Goal: Information Seeking & Learning: Learn about a topic

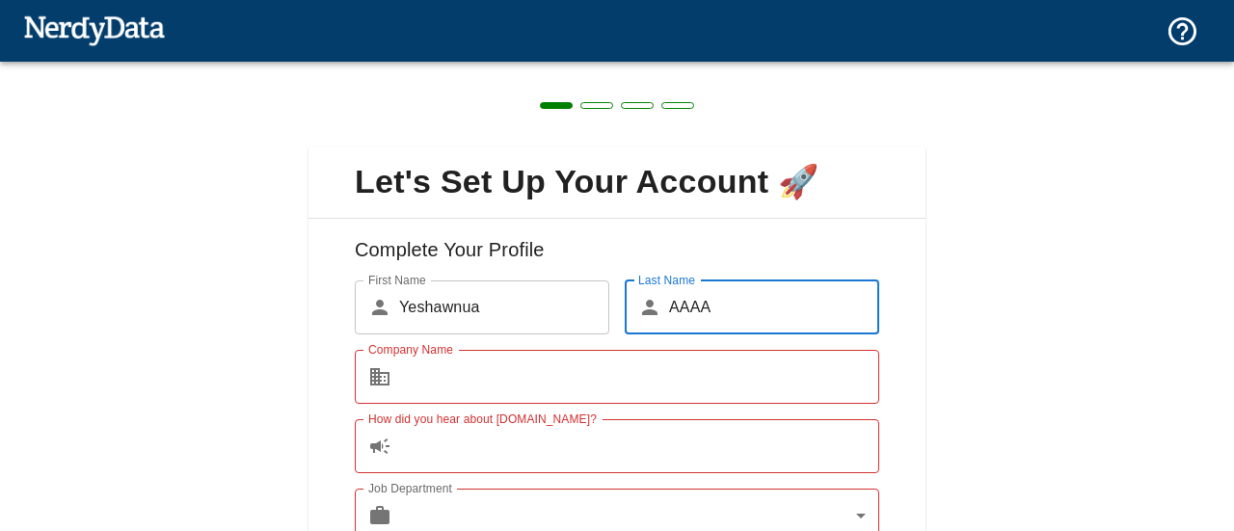
type input "AAAA"
click at [669, 374] on input "Company Name" at bounding box center [639, 377] width 480 height 54
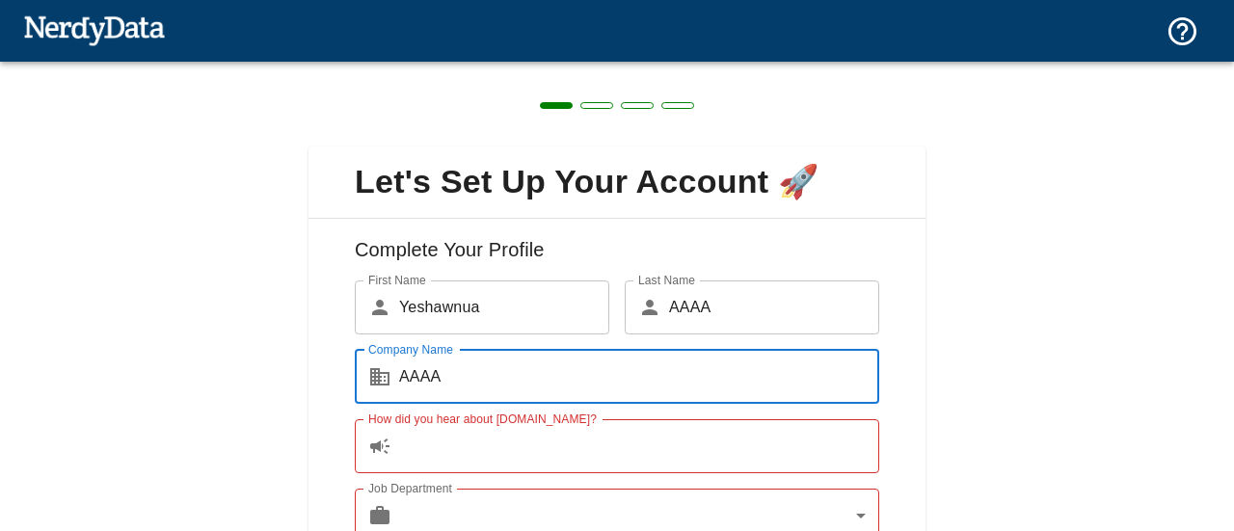
type input "AAAA"
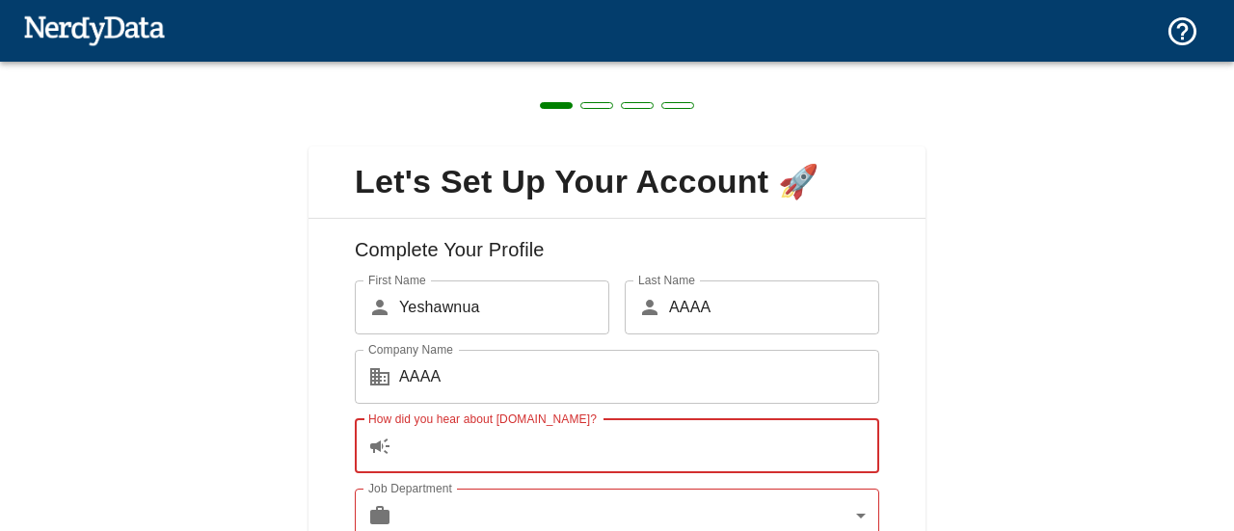
click at [599, 448] on input "How did you hear about [DOMAIN_NAME]?" at bounding box center [639, 446] width 480 height 54
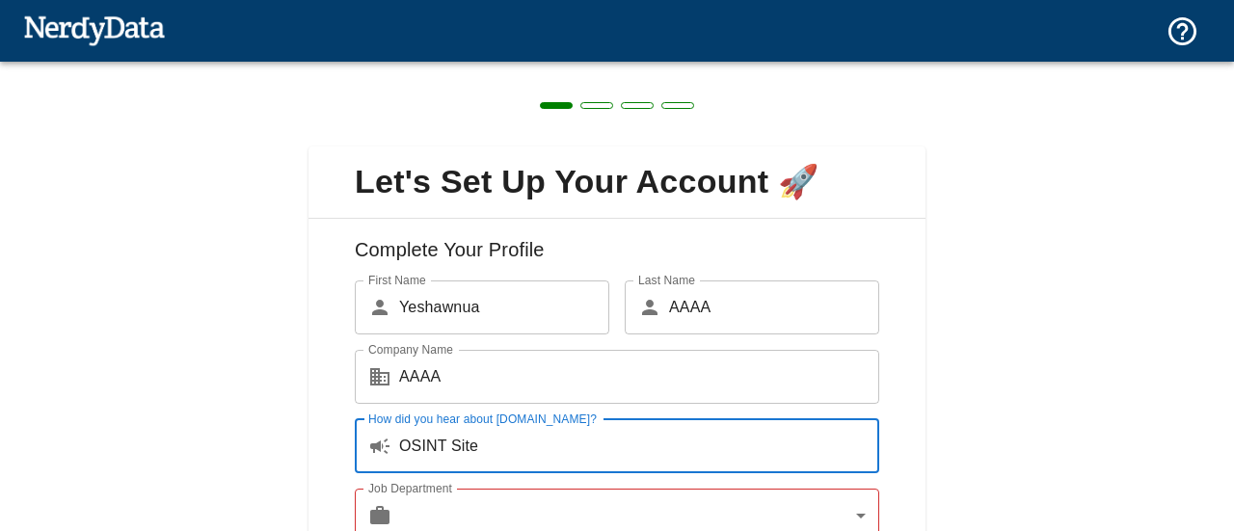
scroll to position [146, 0]
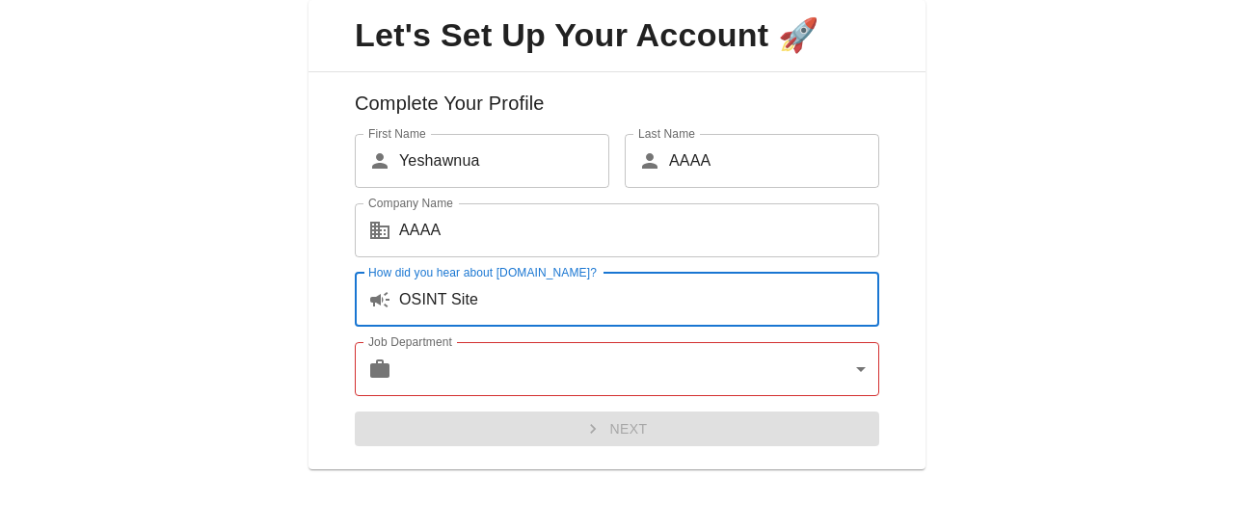
type input "OSINT Site"
click at [598, 67] on body "Technologies Domains Pricing Products Create a Report Create a list of websites…" at bounding box center [617, 33] width 1234 height 67
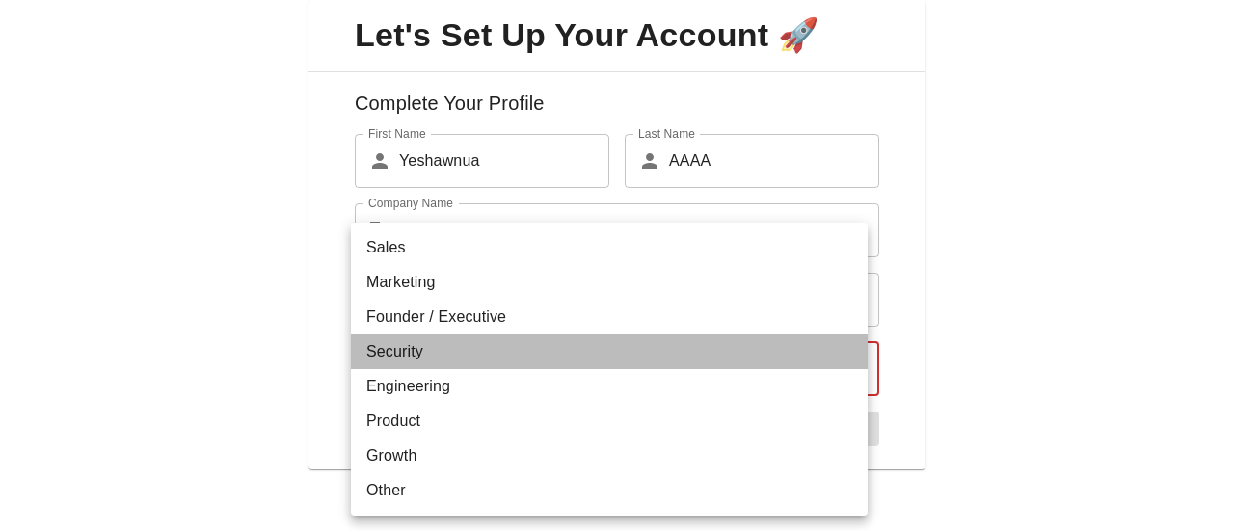
click at [543, 358] on li "Security" at bounding box center [609, 351] width 517 height 35
type input "security"
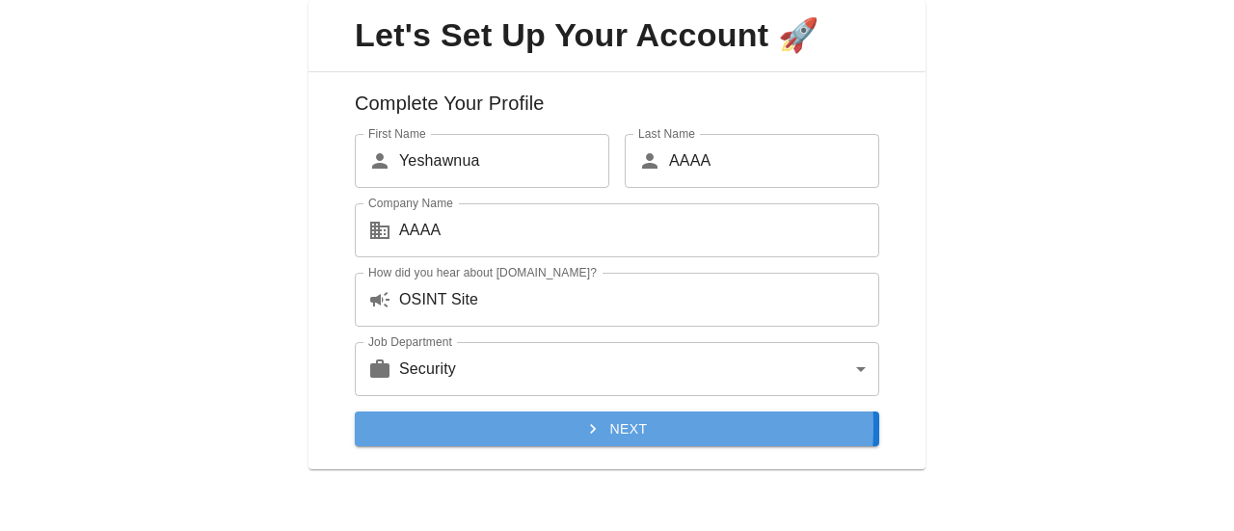
click at [549, 426] on button "Next" at bounding box center [617, 430] width 524 height 36
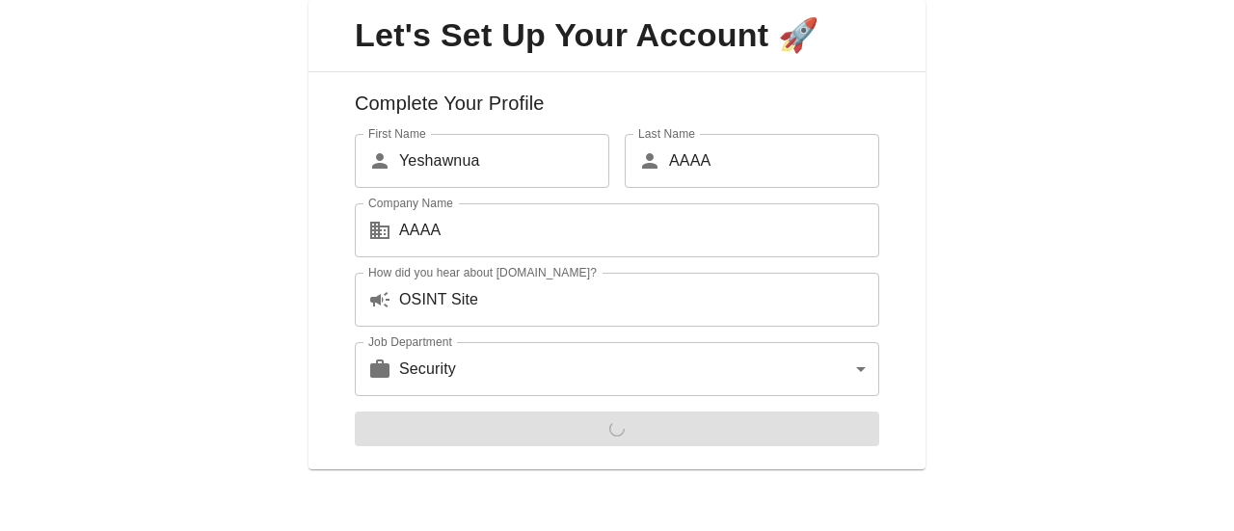
scroll to position [0, 0]
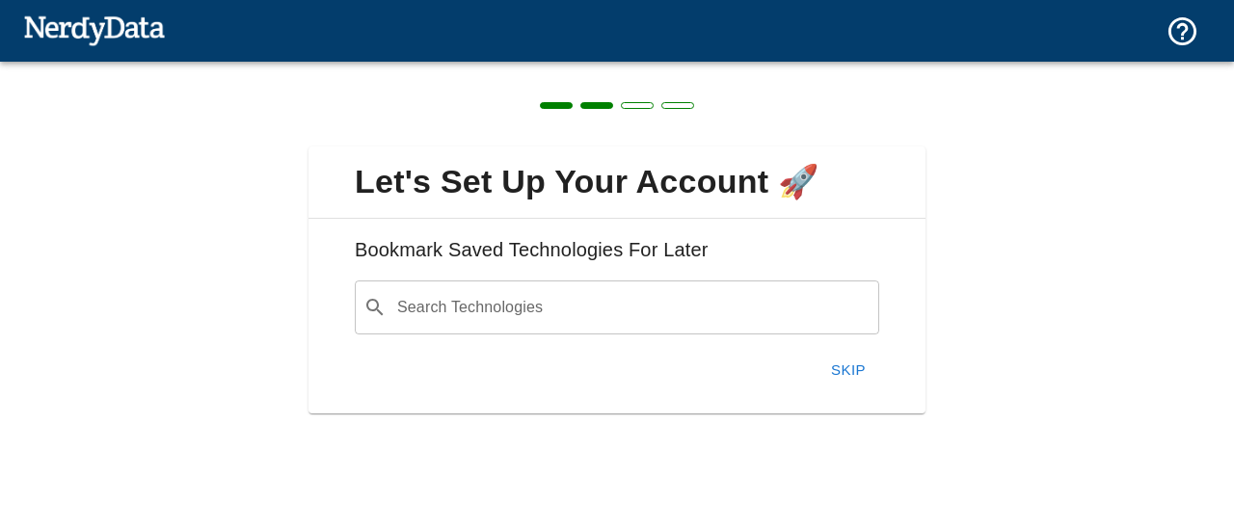
click at [744, 305] on input "Search Technologies" at bounding box center [632, 307] width 476 height 37
click at [858, 386] on button "Skip" at bounding box center [848, 370] width 62 height 40
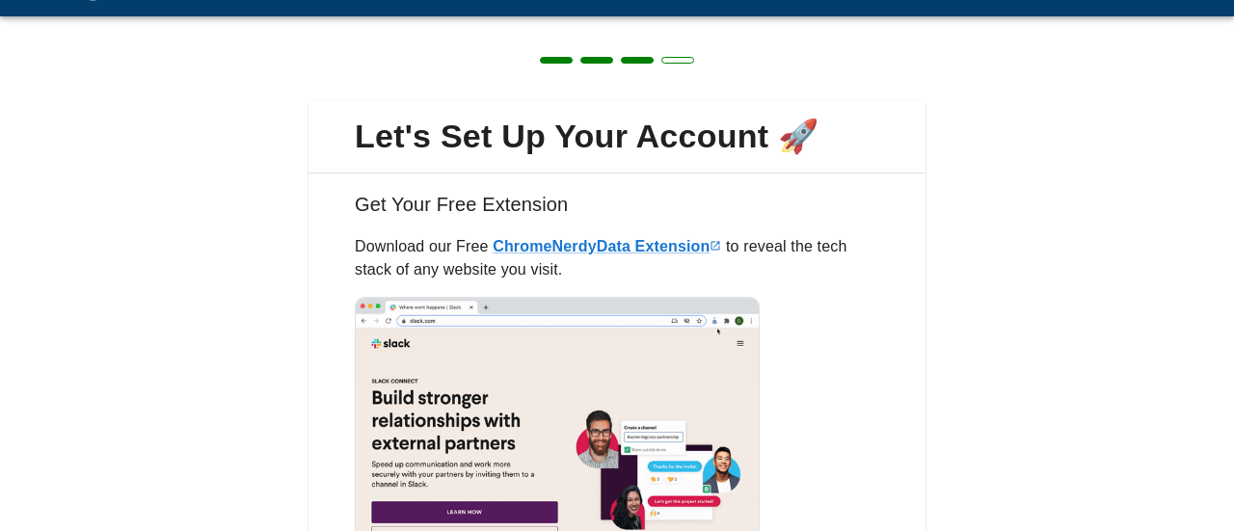
scroll to position [46, 0]
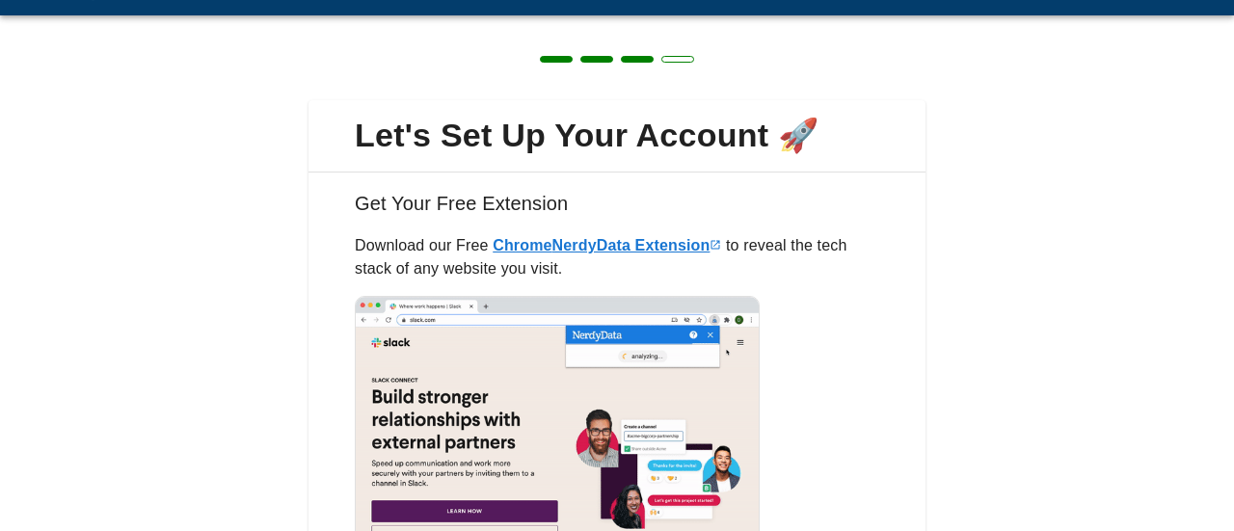
click at [638, 246] on link "Chrome NerdyData Extension" at bounding box center [606, 245] width 228 height 16
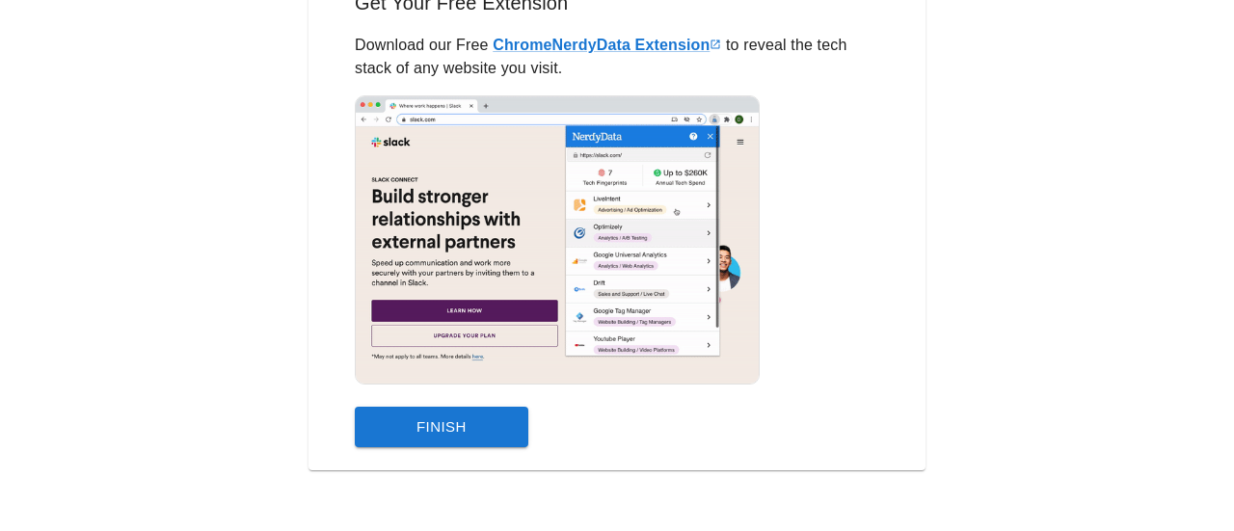
scroll to position [242, 0]
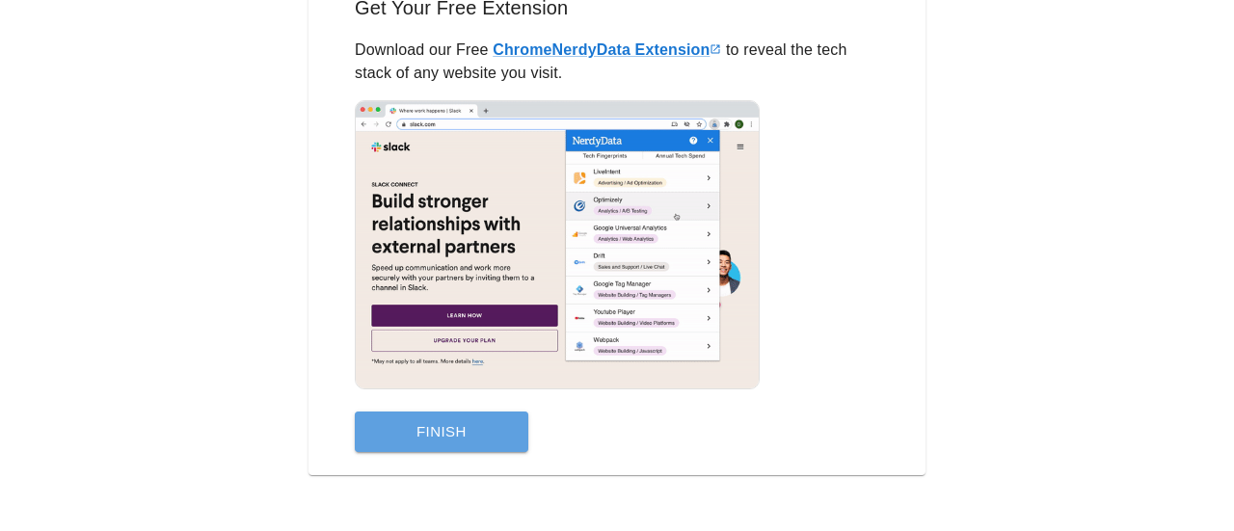
click at [403, 448] on button "Finish" at bounding box center [441, 432] width 173 height 40
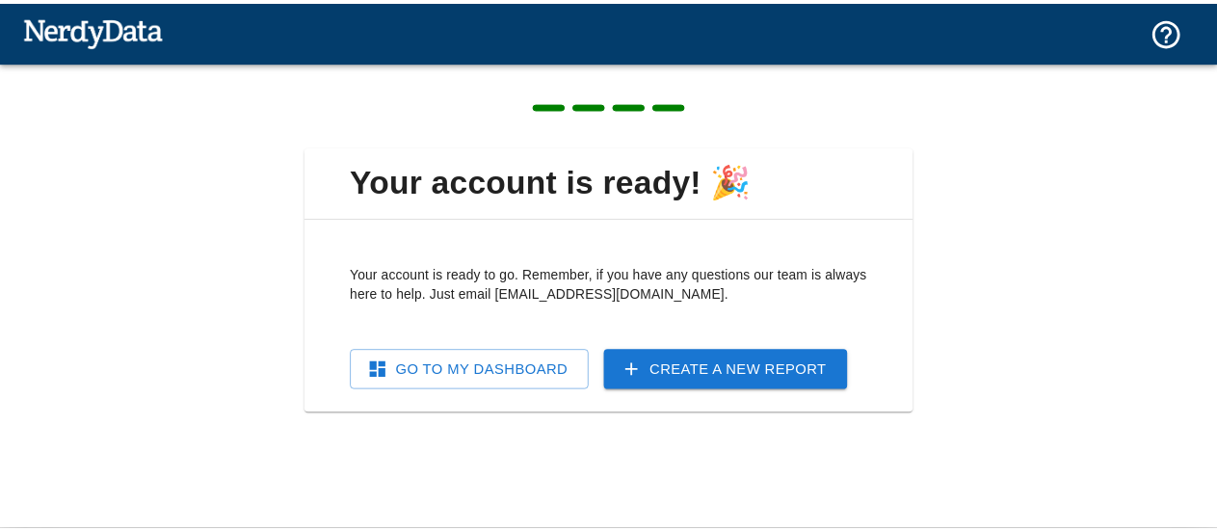
scroll to position [0, 0]
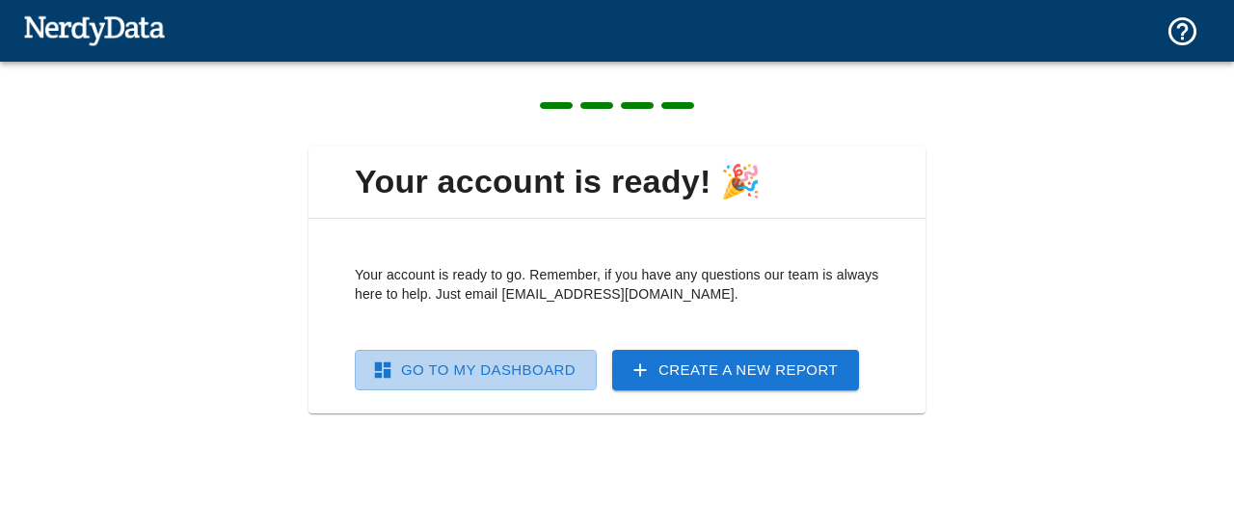
click at [514, 375] on link "Go To My Dashboard" at bounding box center [476, 370] width 242 height 40
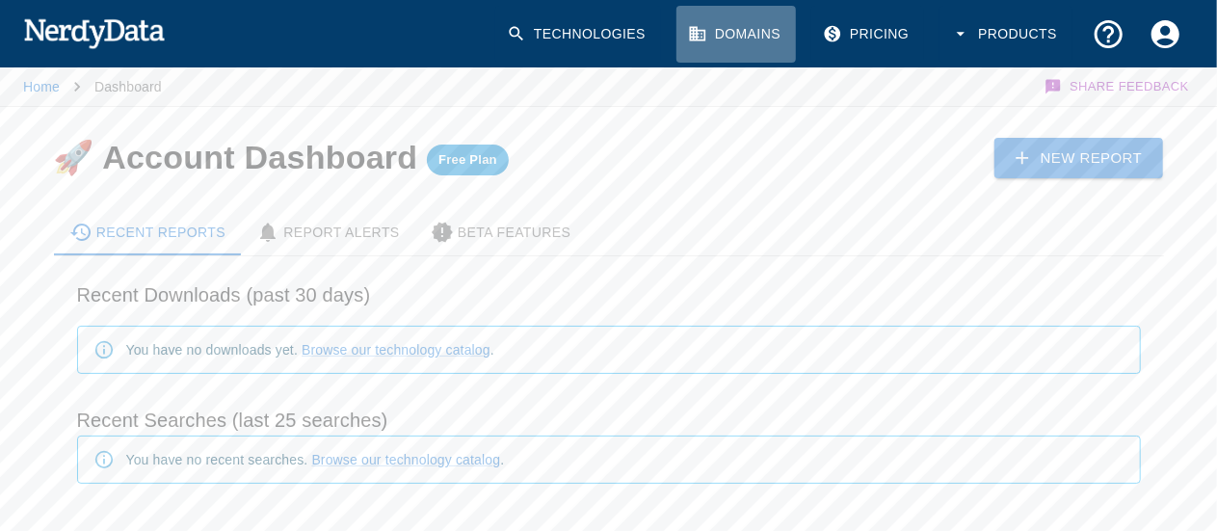
click at [743, 26] on link "Domains" at bounding box center [737, 34] width 120 height 57
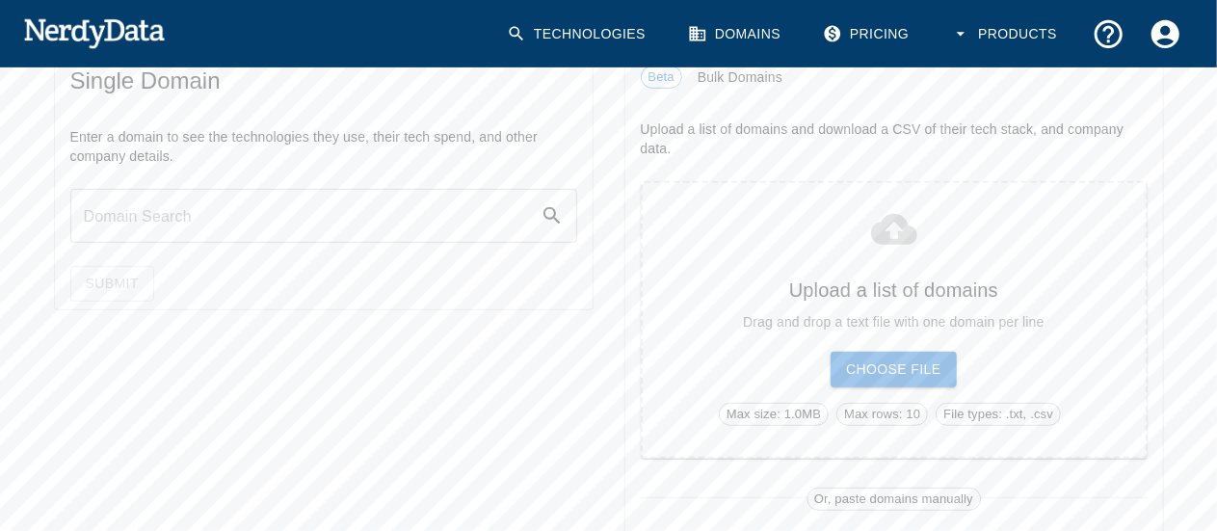
scroll to position [376, 0]
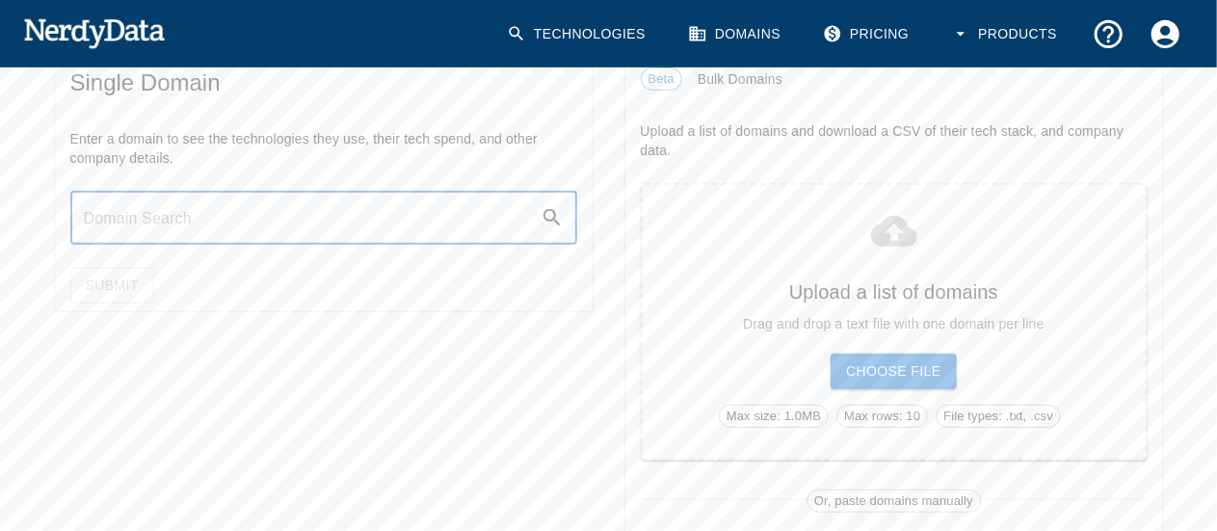
click at [313, 220] on input "text" at bounding box center [305, 218] width 470 height 54
type input "[DOMAIN_NAME]"
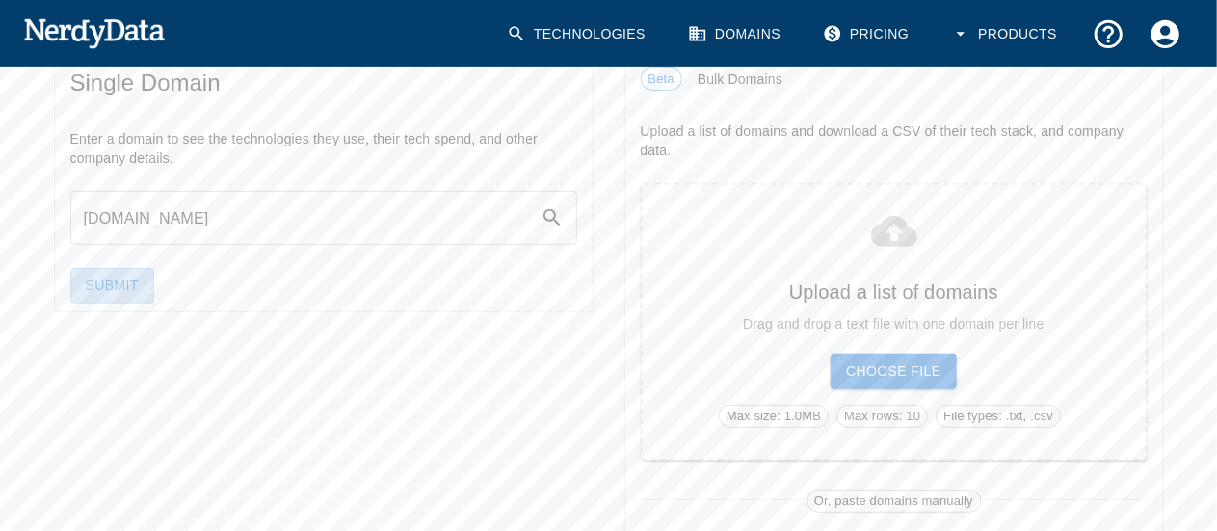
click at [95, 294] on button "Submit" at bounding box center [112, 286] width 84 height 36
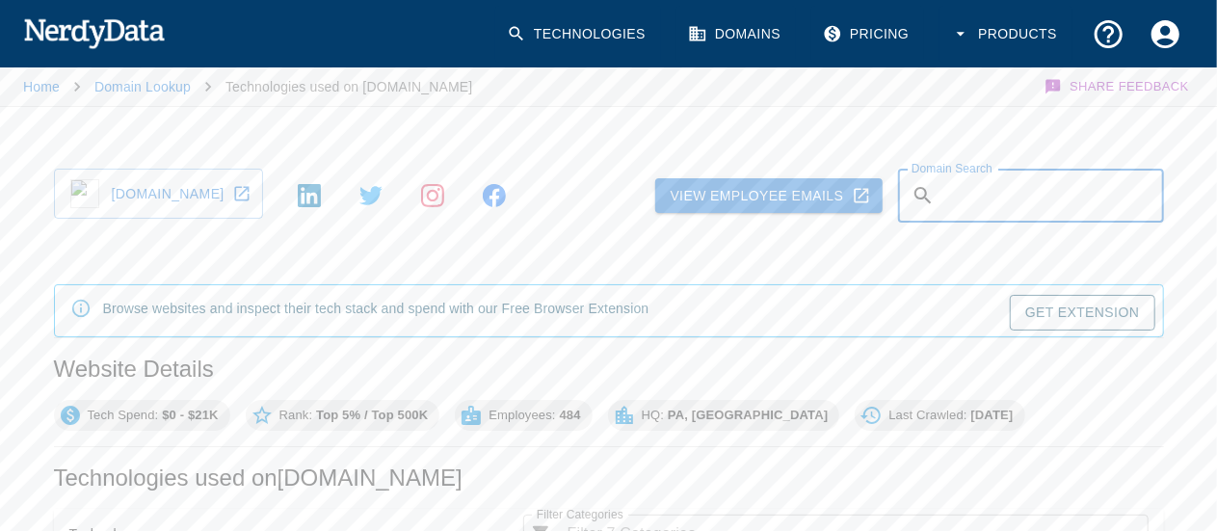
click at [972, 198] on input "Domain Search" at bounding box center [1054, 196] width 222 height 54
click at [971, 205] on input "Example: [DOMAIN_NAME]" at bounding box center [1054, 196] width 222 height 54
type input "v"
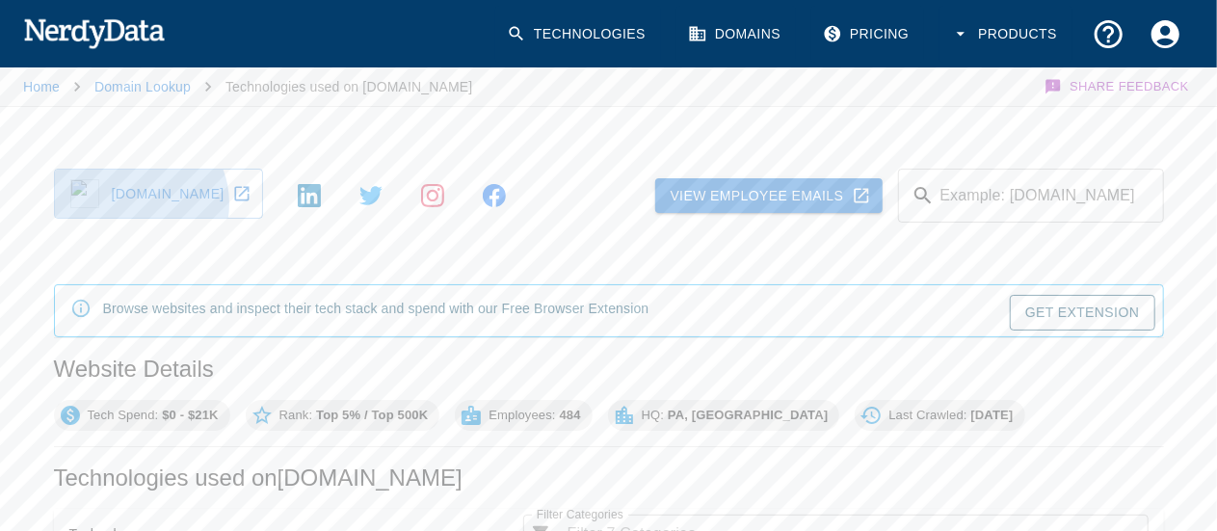
click at [135, 202] on link "[DOMAIN_NAME]" at bounding box center [158, 194] width 209 height 50
click at [166, 86] on link "Domain Lookup" at bounding box center [142, 86] width 96 height 15
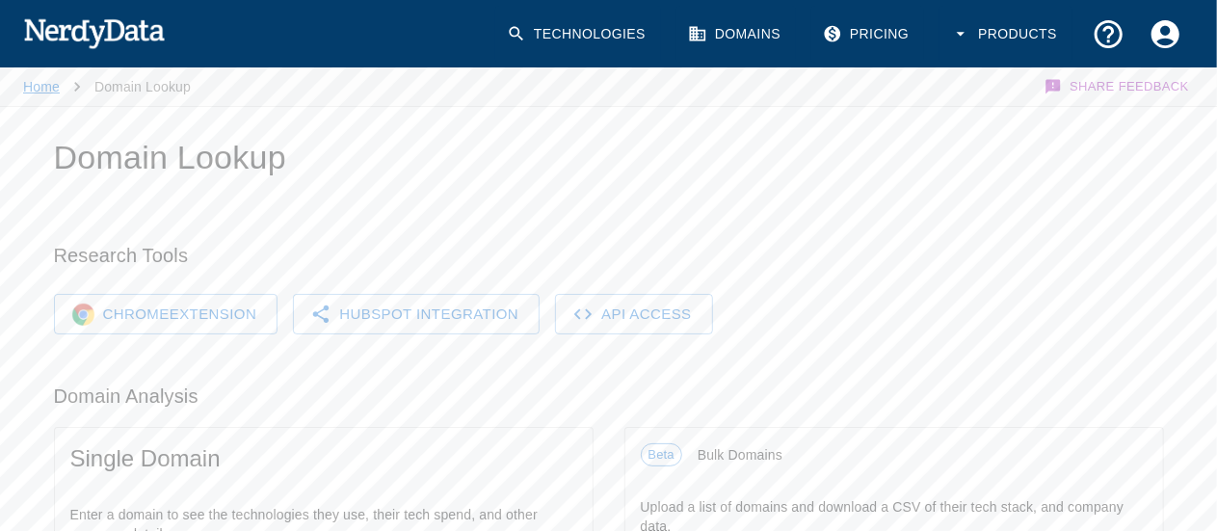
click at [31, 91] on link "Home" at bounding box center [41, 86] width 37 height 15
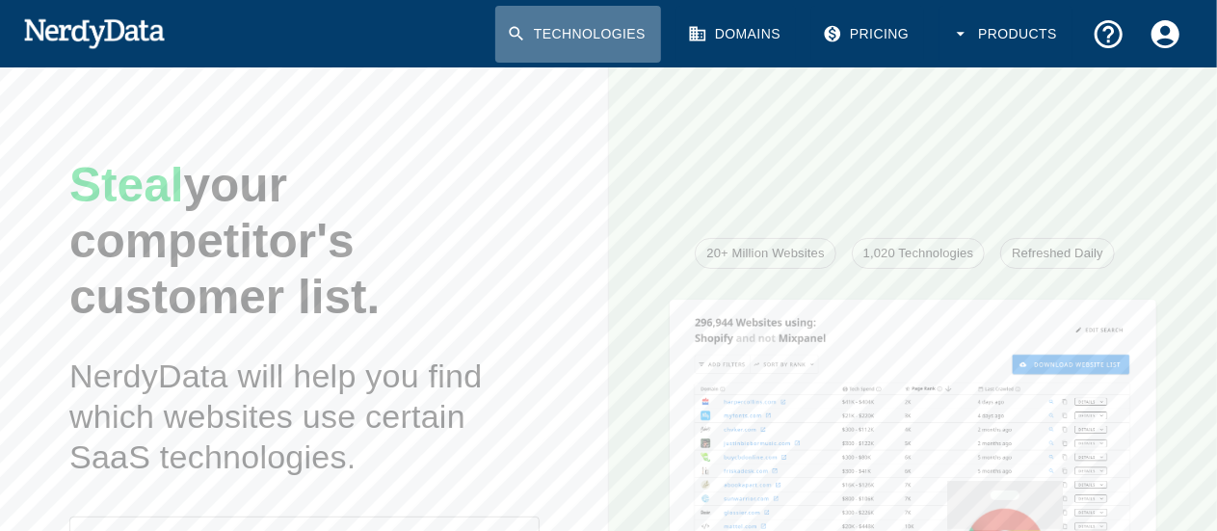
click at [604, 51] on link "Technologies" at bounding box center [578, 34] width 166 height 57
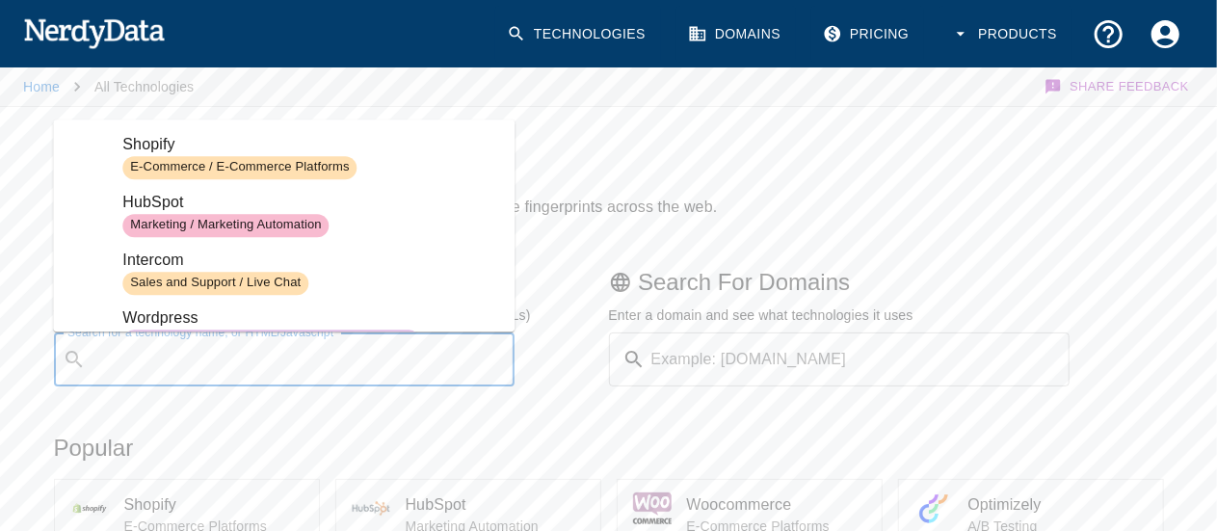
click at [362, 363] on input "Search for a technology name, or HTML/Javascript" at bounding box center [299, 359] width 413 height 37
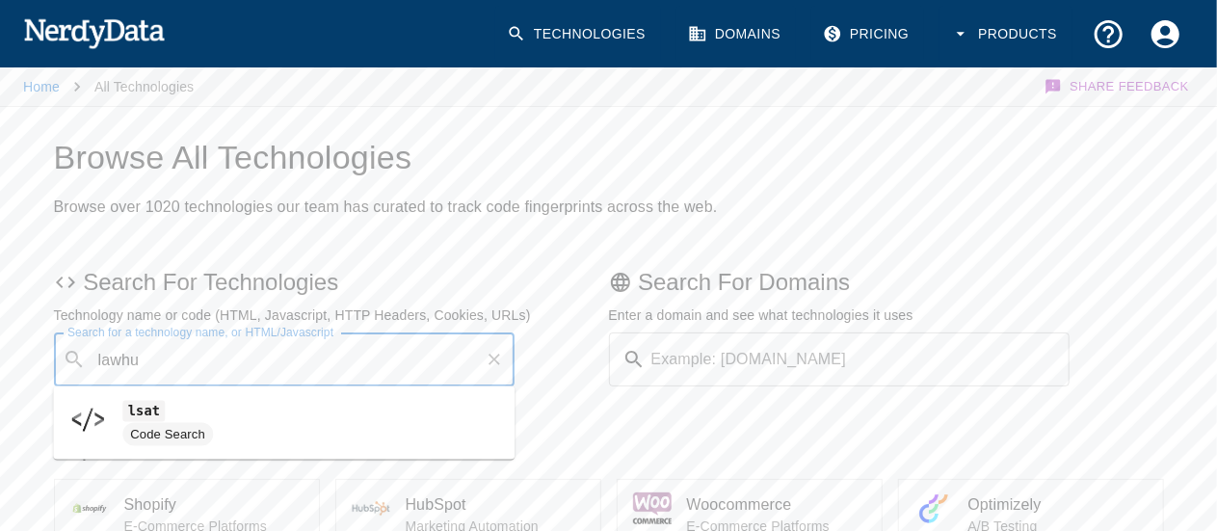
type input "lawhub"
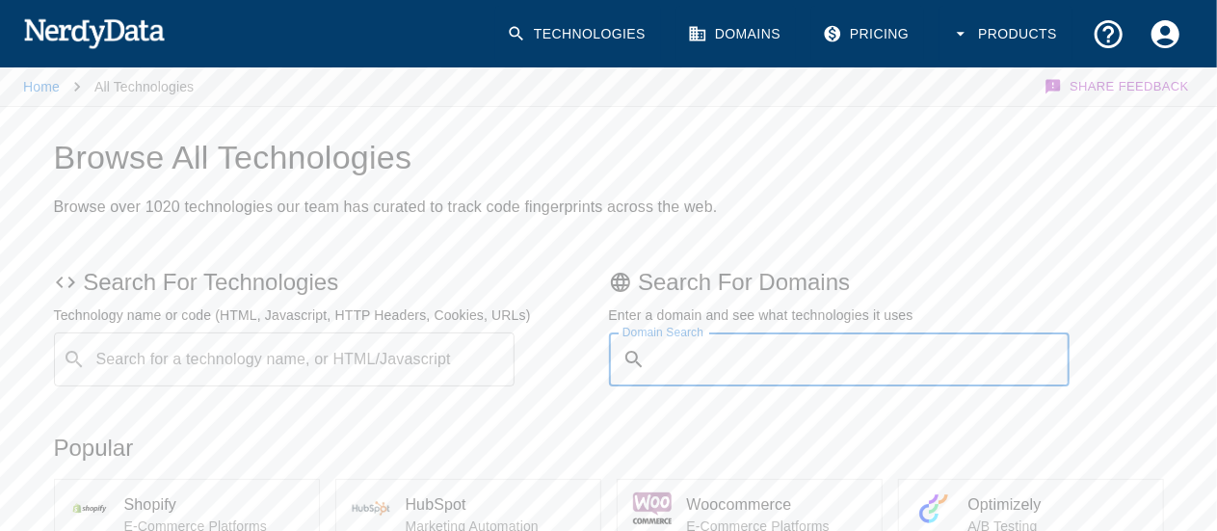
type input "v"
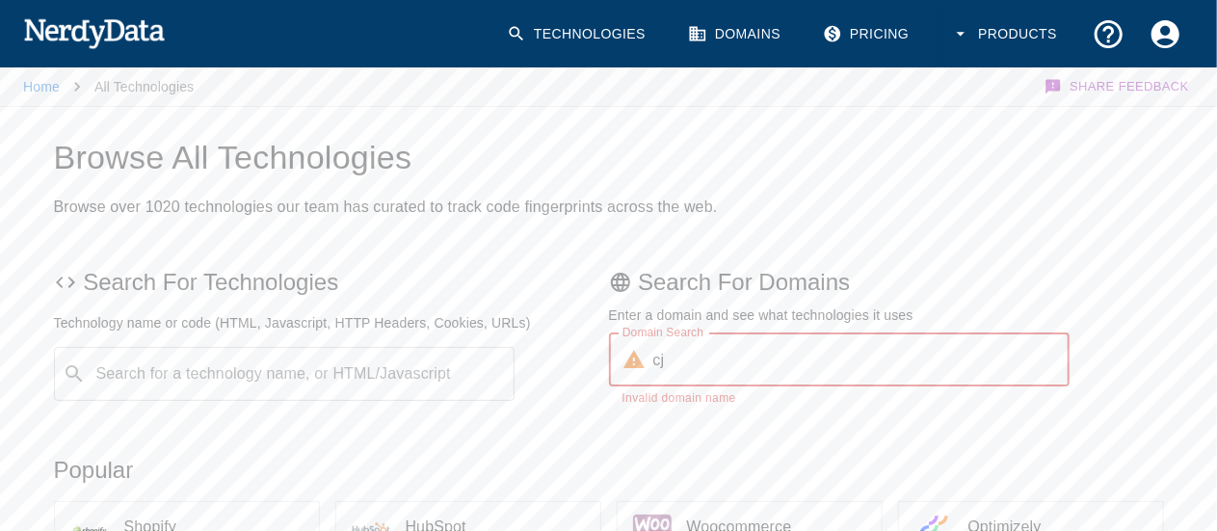
type input "c"
type input "[DOMAIN_NAME]"
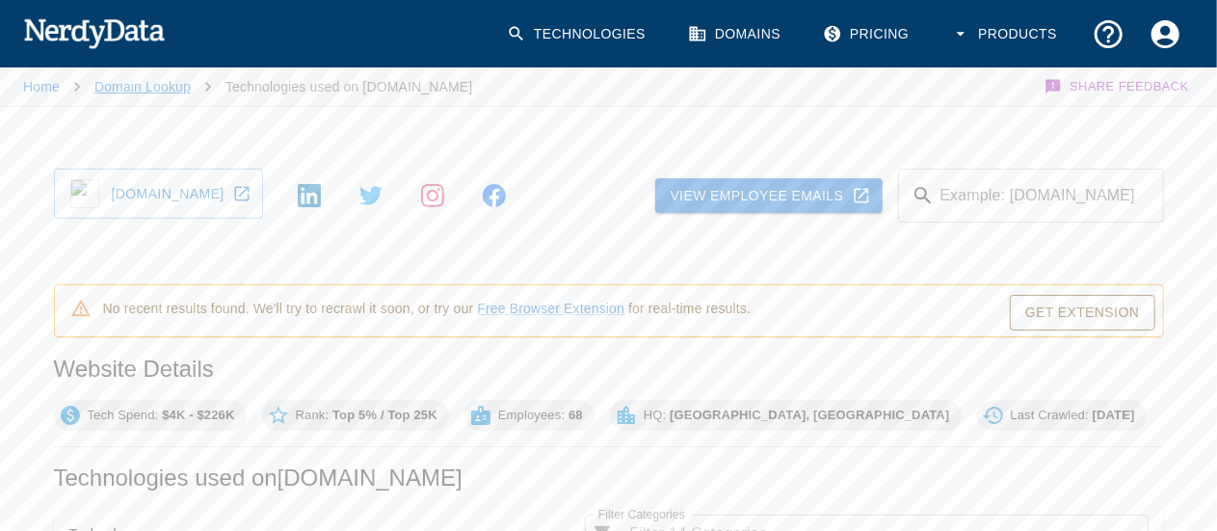
click at [119, 85] on link "Domain Lookup" at bounding box center [142, 86] width 96 height 15
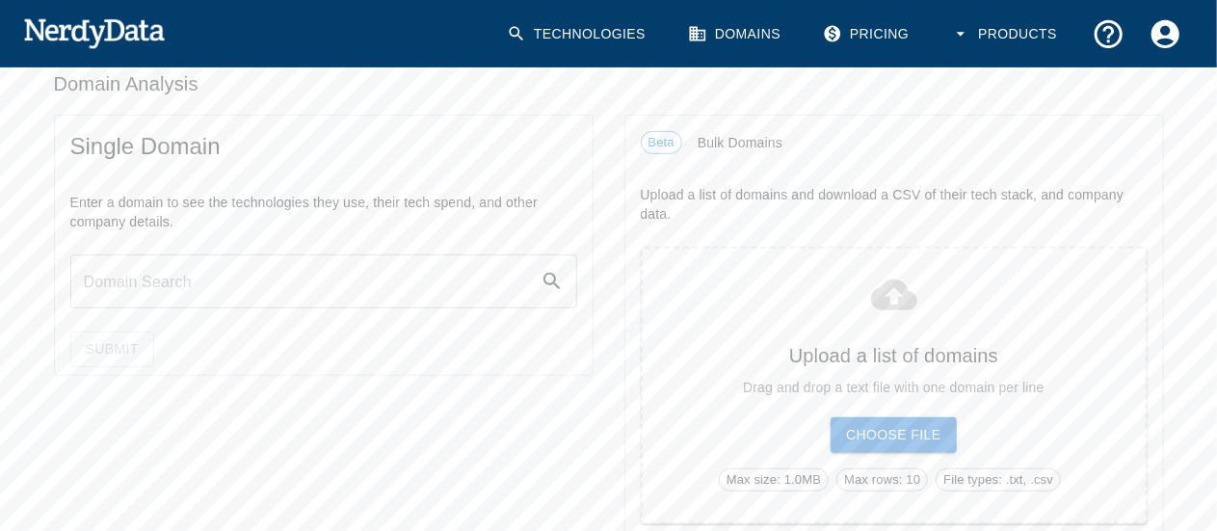
scroll to position [319, 0]
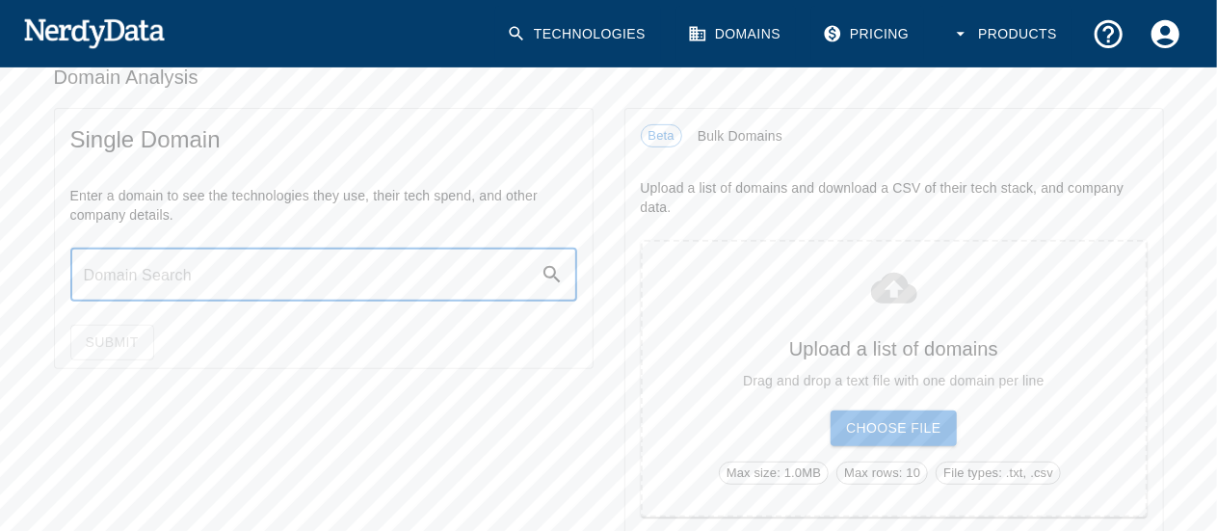
click at [387, 260] on input "text" at bounding box center [305, 275] width 470 height 54
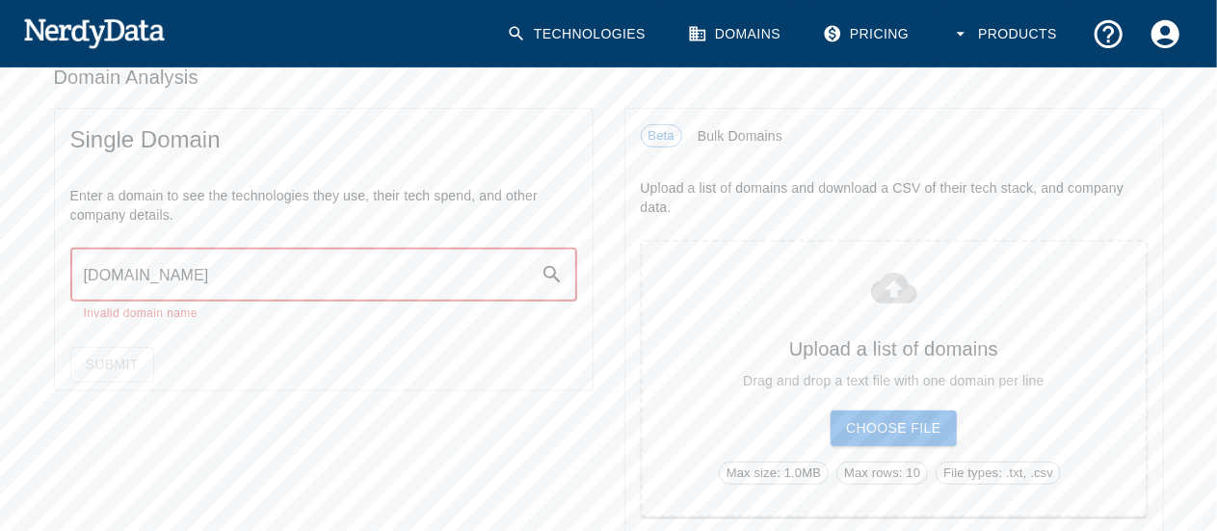
type input "[DOMAIN_NAME]"
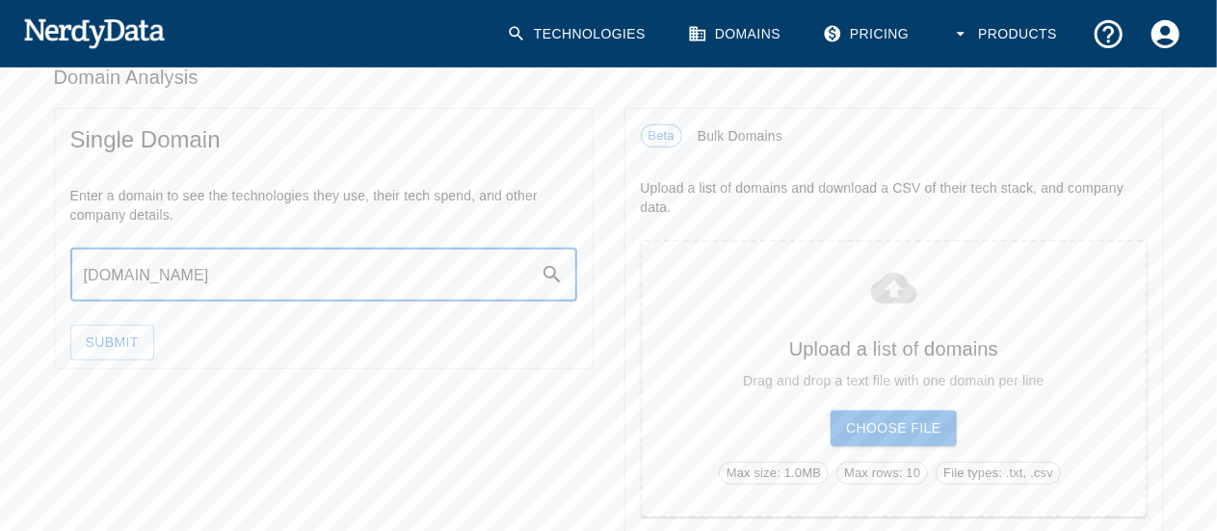
click at [108, 344] on button "Submit" at bounding box center [112, 343] width 84 height 36
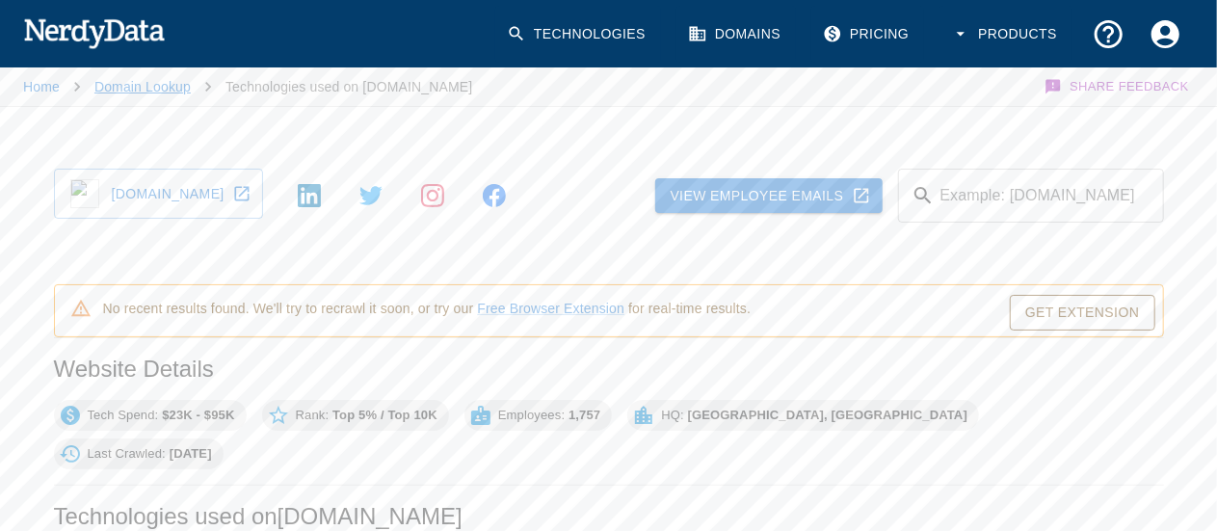
click at [135, 84] on link "Domain Lookup" at bounding box center [142, 86] width 96 height 15
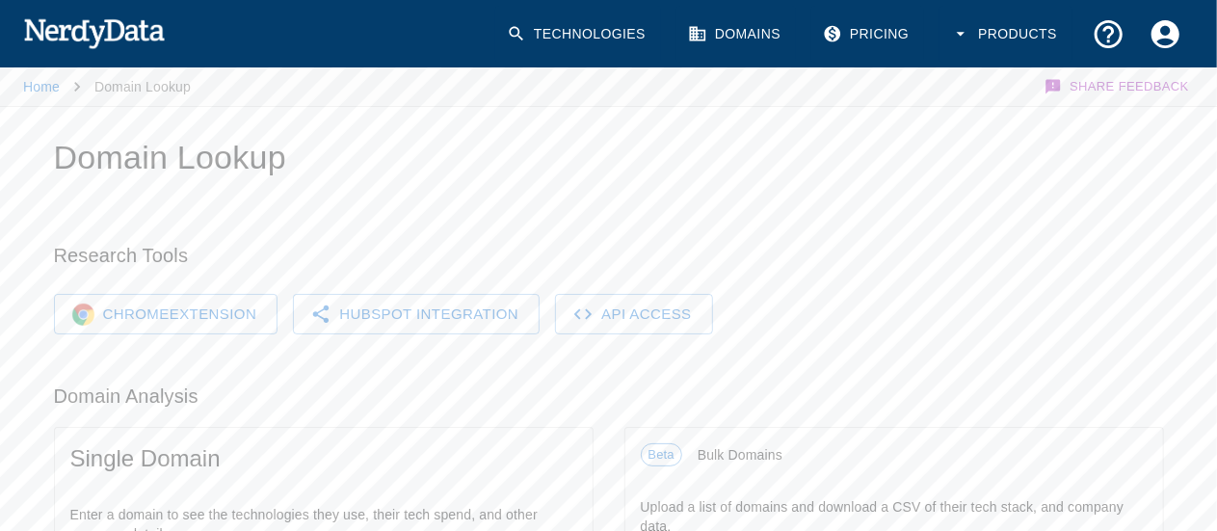
click at [750, 35] on link "Domains" at bounding box center [737, 34] width 120 height 57
click at [755, 40] on link "Domains" at bounding box center [737, 34] width 120 height 57
click at [35, 97] on li "Home" at bounding box center [41, 86] width 37 height 23
click at [35, 90] on link "Home" at bounding box center [41, 86] width 37 height 15
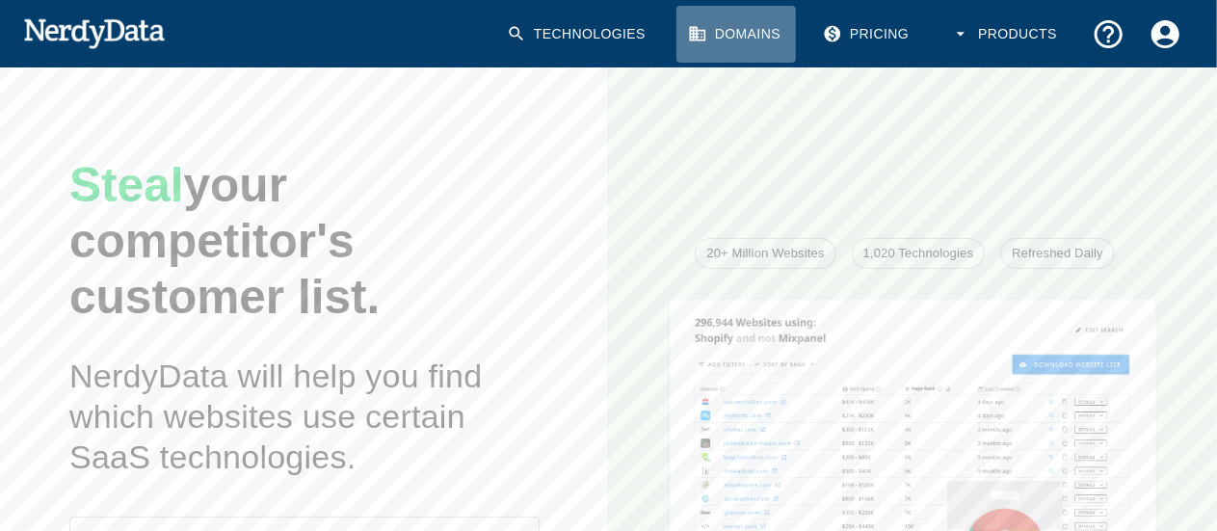
click at [727, 33] on link "Domains" at bounding box center [737, 34] width 120 height 57
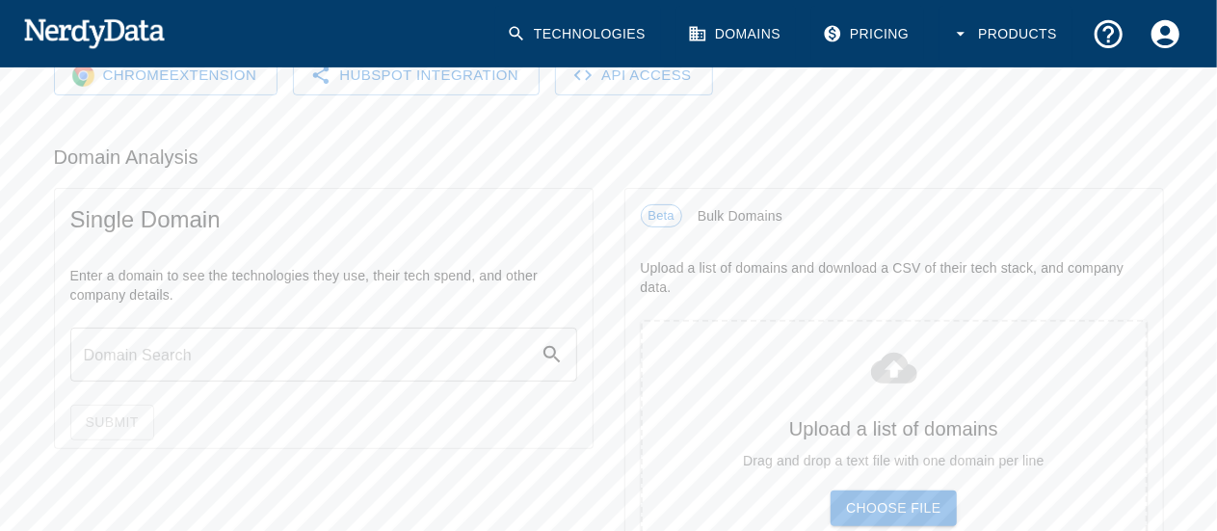
scroll to position [247, 0]
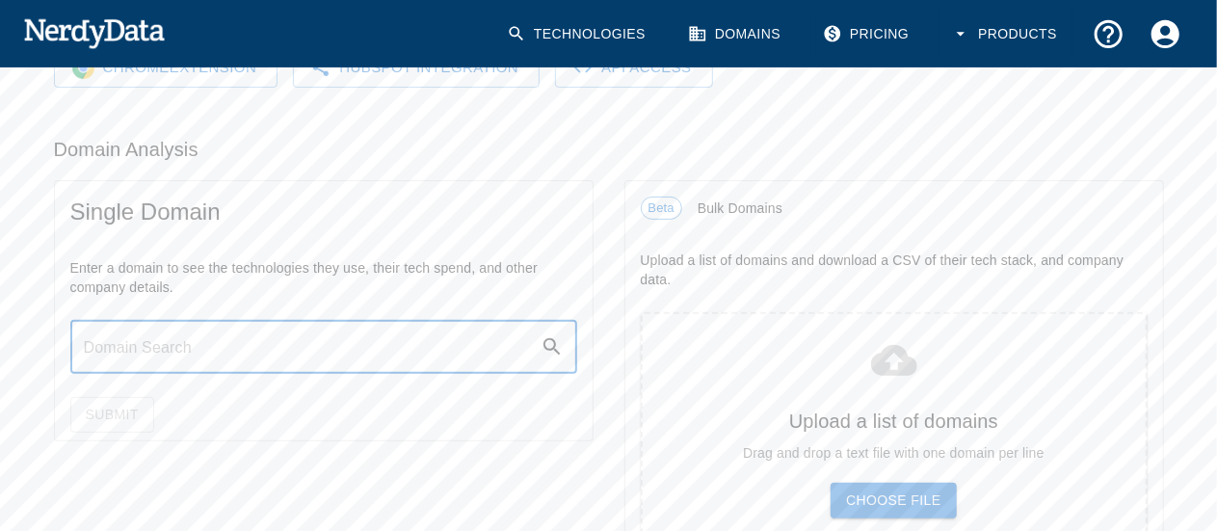
click at [220, 352] on input "text" at bounding box center [305, 347] width 470 height 54
paste input "[URL][DOMAIN_NAME]"
drag, startPoint x: 235, startPoint y: 340, endPoint x: 678, endPoint y: 379, distance: 445.0
click at [678, 379] on div "Research Tools Chrome Extension HubSpot Integration API Access Domain Analysis …" at bounding box center [593, 412] width 1141 height 930
type input "[URL][DOMAIN_NAME]"
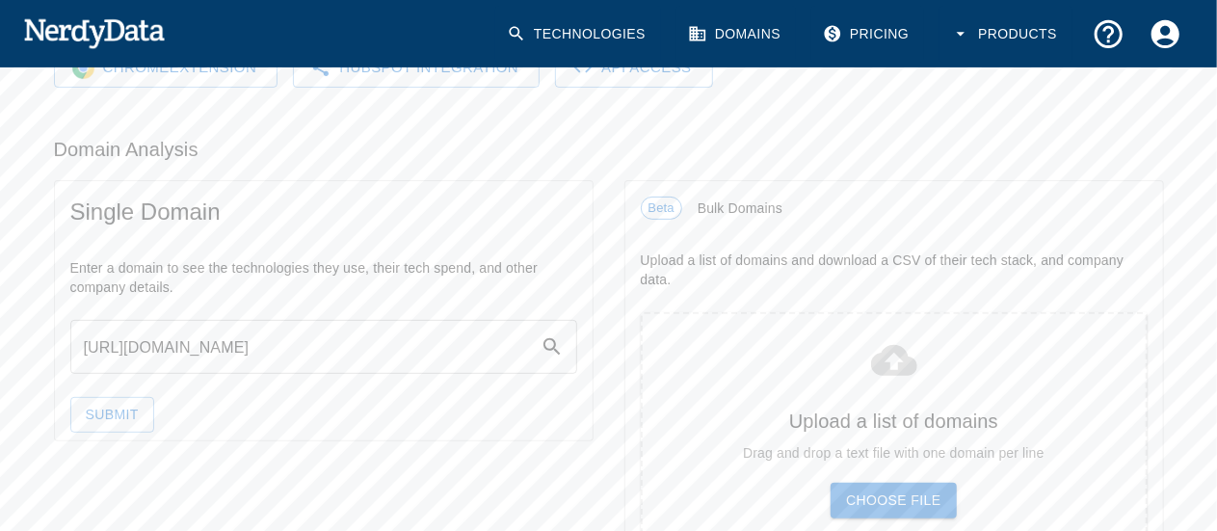
click at [655, 66] on div "Technologies Domains Pricing Products" at bounding box center [841, 34] width 706 height 88
click at [143, 404] on button "Submit" at bounding box center [112, 415] width 84 height 36
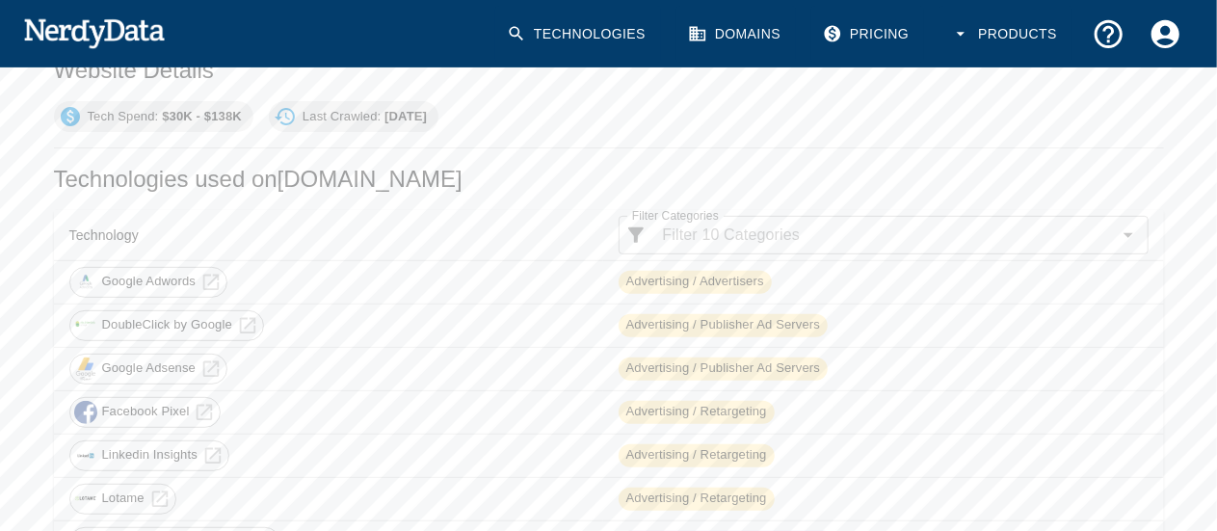
scroll to position [298, 0]
click at [749, 45] on link "Domains" at bounding box center [737, 34] width 120 height 57
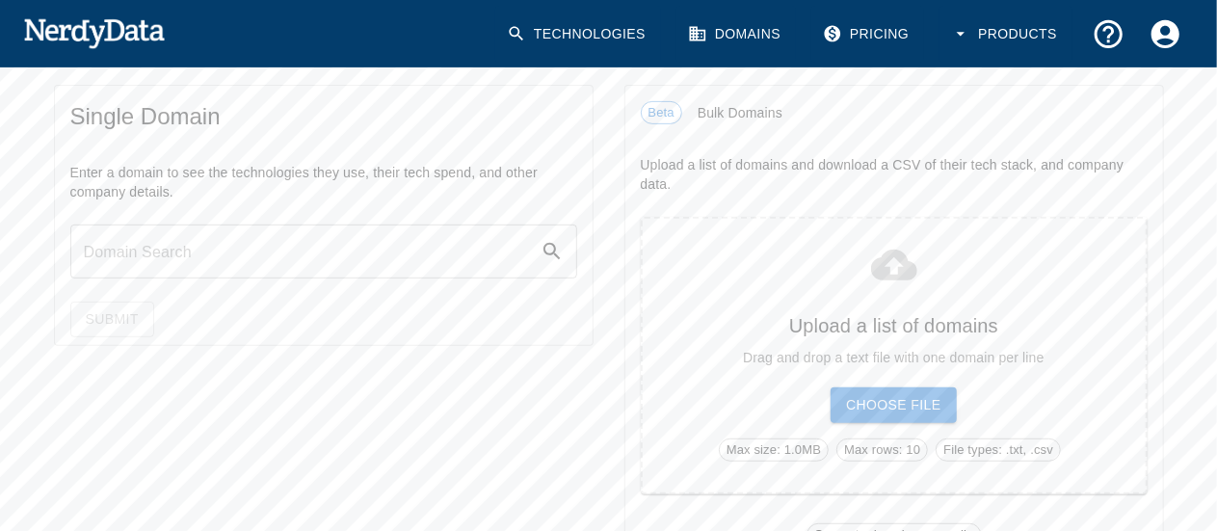
scroll to position [343, 0]
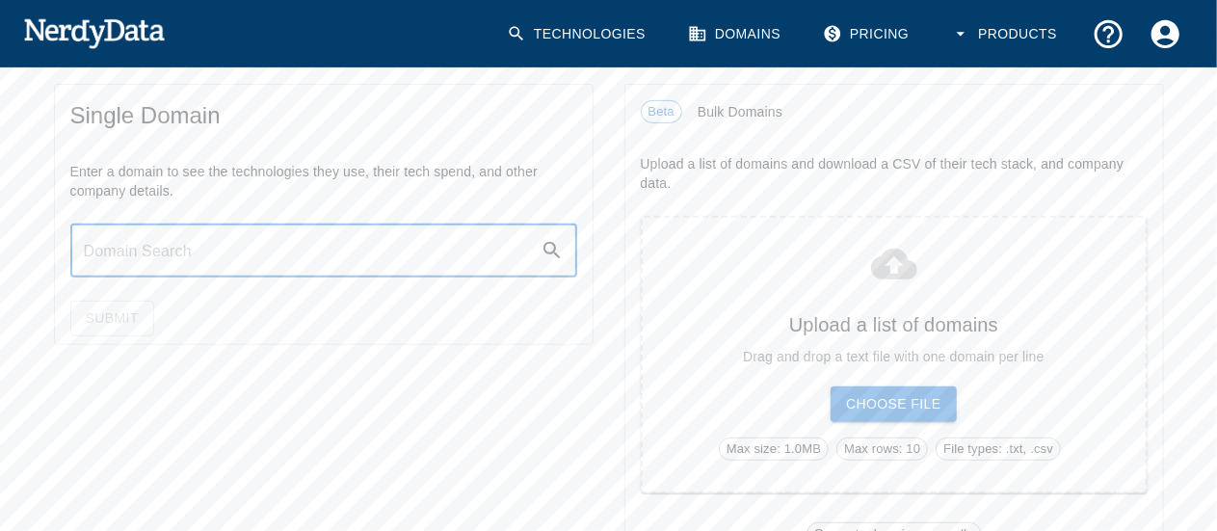
click at [224, 232] on input "text" at bounding box center [305, 251] width 470 height 54
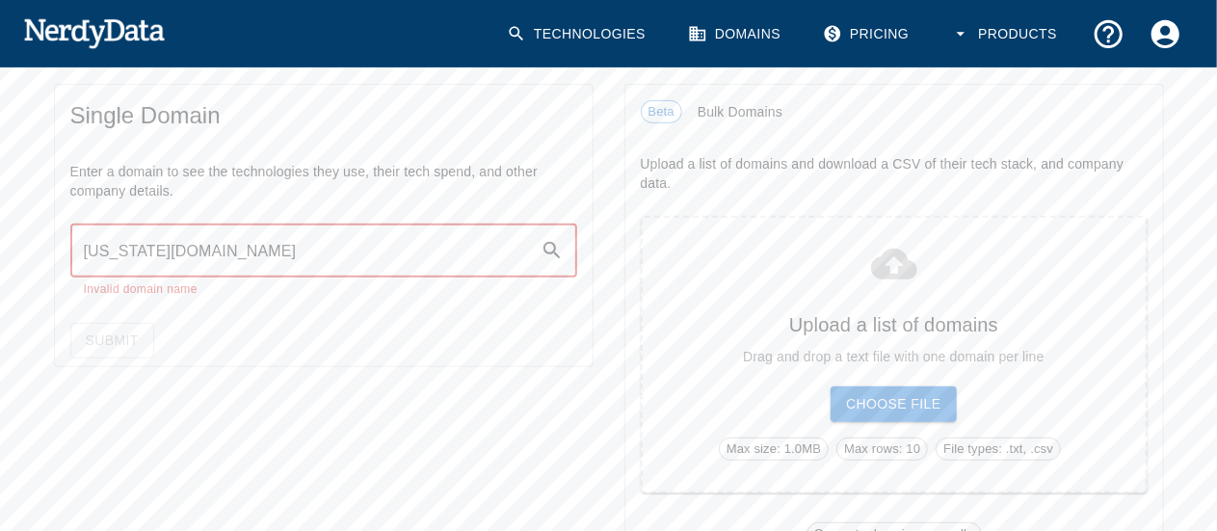
type input "[US_STATE][DOMAIN_NAME]"
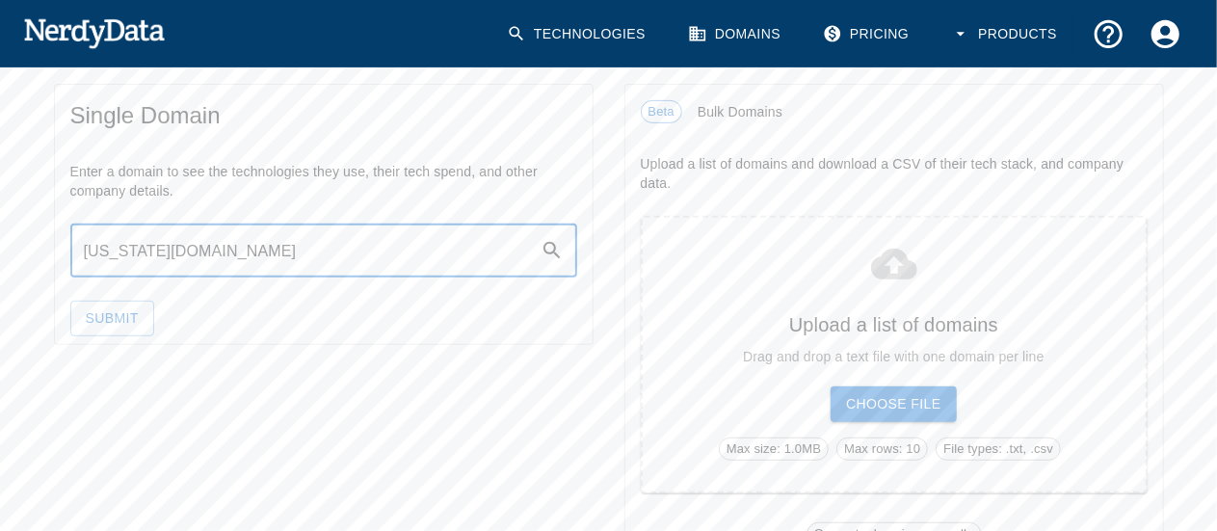
click at [76, 330] on button "Submit" at bounding box center [112, 319] width 84 height 36
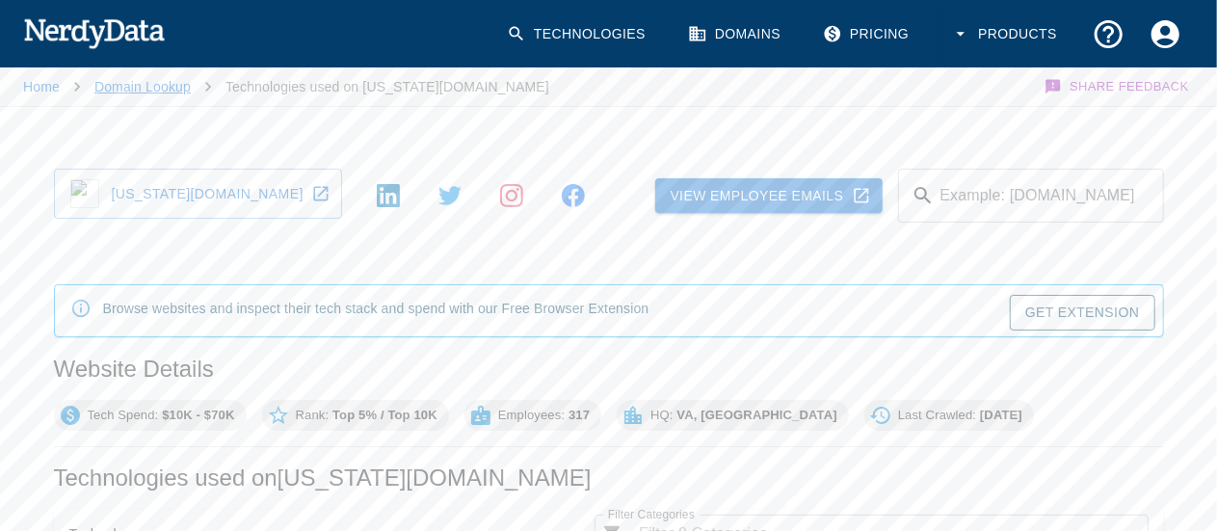
click at [161, 83] on link "Domain Lookup" at bounding box center [142, 86] width 96 height 15
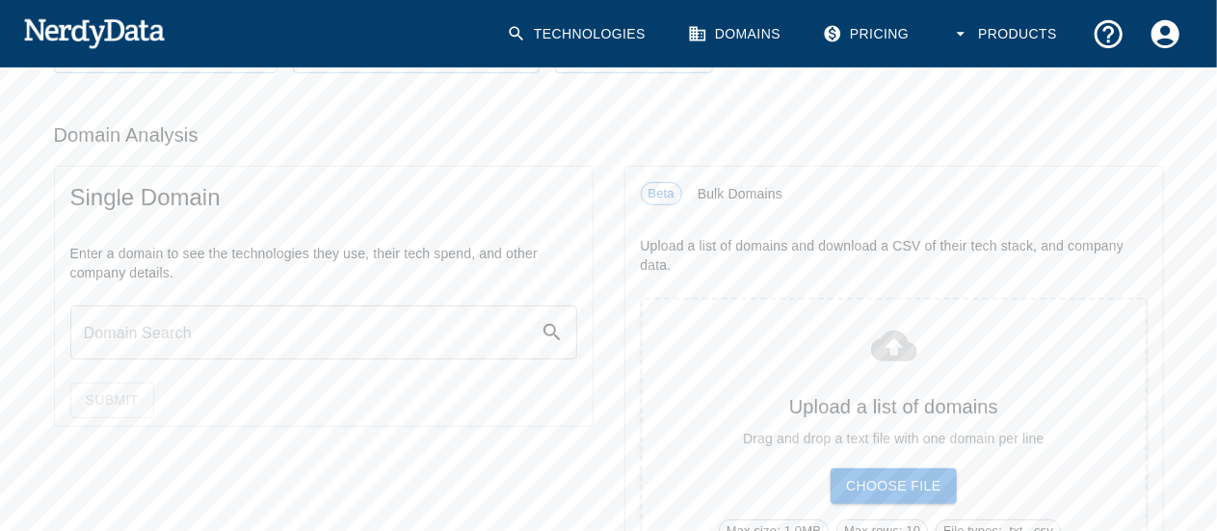
scroll to position [262, 0]
click at [227, 324] on input "text" at bounding box center [305, 332] width 470 height 54
type input "[DOMAIN_NAME]"
click at [121, 405] on button "Submit" at bounding box center [112, 400] width 84 height 36
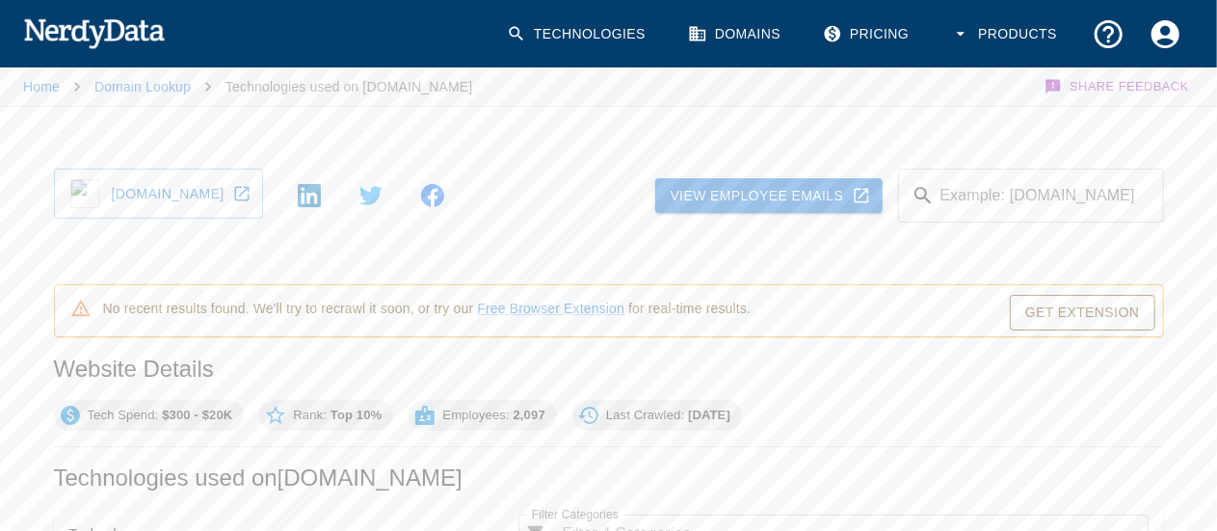
scroll to position [320, 0]
